Goal: Information Seeking & Learning: Learn about a topic

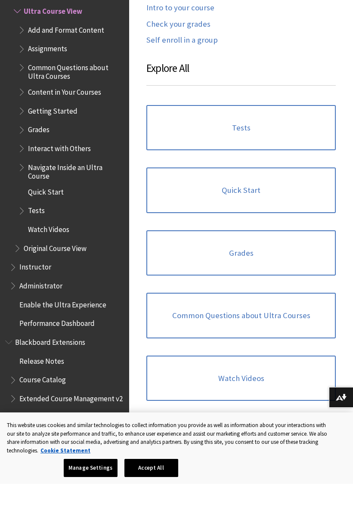
scroll to position [509, 0]
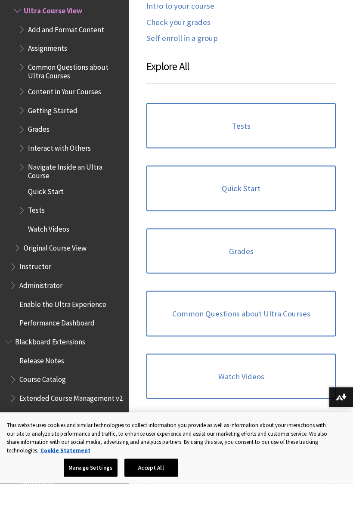
click at [300, 190] on link "Quick Start" at bounding box center [240, 213] width 189 height 46
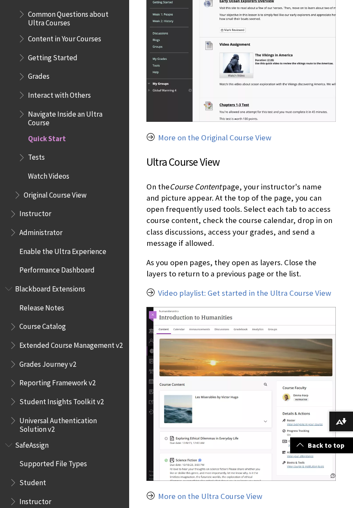
scroll to position [1247, 0]
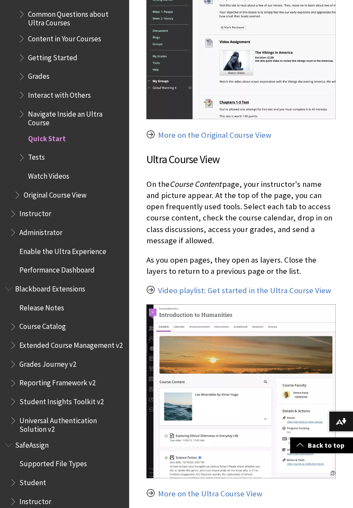
click at [51, 106] on ul "Add and Format Content Assignments Common Questions about Ultra Courses Content…" at bounding box center [69, 76] width 110 height 214
click at [43, 150] on span "Tests" at bounding box center [36, 156] width 17 height 12
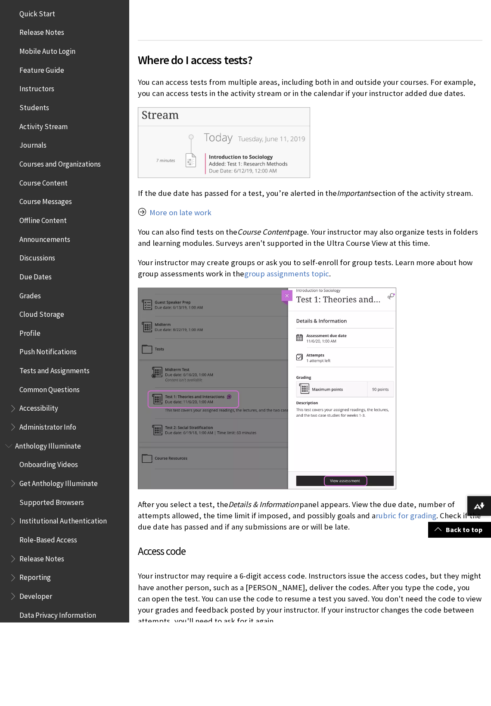
scroll to position [33, 0]
click at [70, 390] on span "Cloud Storage" at bounding box center [66, 397] width 115 height 15
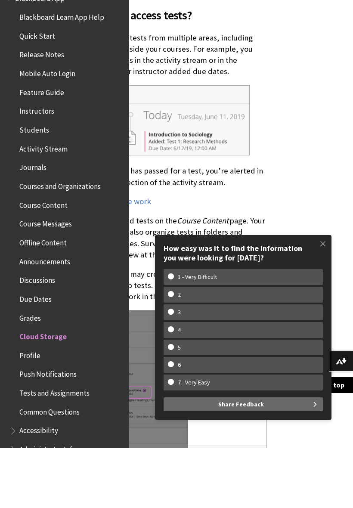
click at [177, 404] on w-span "5" at bounding box center [179, 407] width 23 height 7
click at [174, 404] on input "5" at bounding box center [171, 407] width 6 height 6
radio input "true"
click at [260, 458] on span "Share Feedback" at bounding box center [241, 465] width 46 height 14
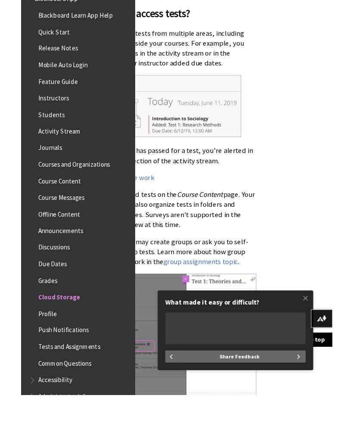
scroll to position [866, 136]
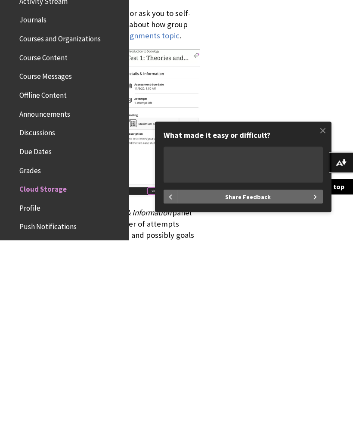
click at [318, 329] on span at bounding box center [323, 338] width 18 height 18
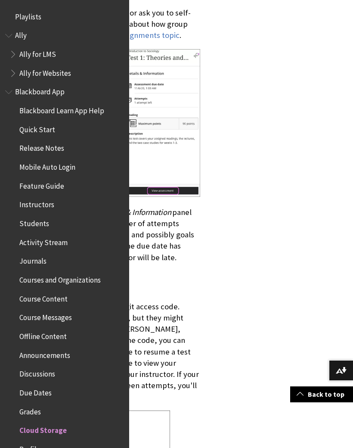
scroll to position [0, 0]
click at [52, 54] on span "Ally for LMS" at bounding box center [37, 53] width 37 height 12
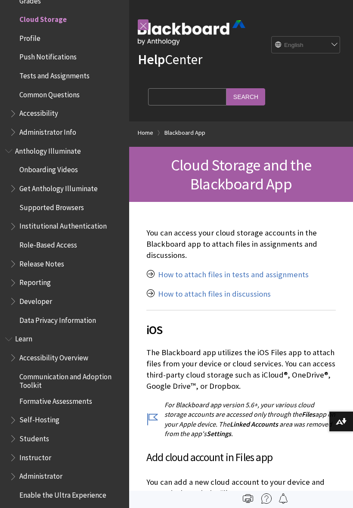
scroll to position [412, 0]
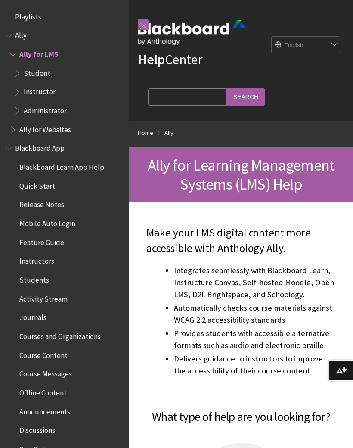
scroll to position [34, 0]
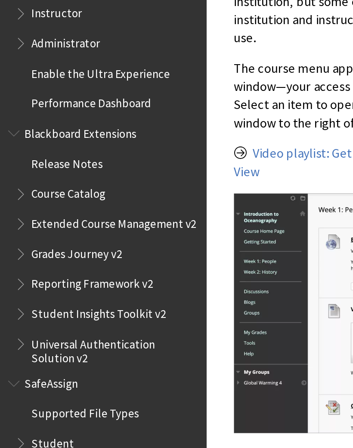
scroll to position [951, 0]
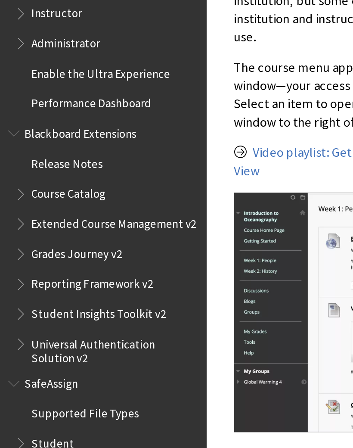
click at [65, 259] on span "Course Catalog" at bounding box center [42, 265] width 46 height 12
